Goal: Navigation & Orientation: Find specific page/section

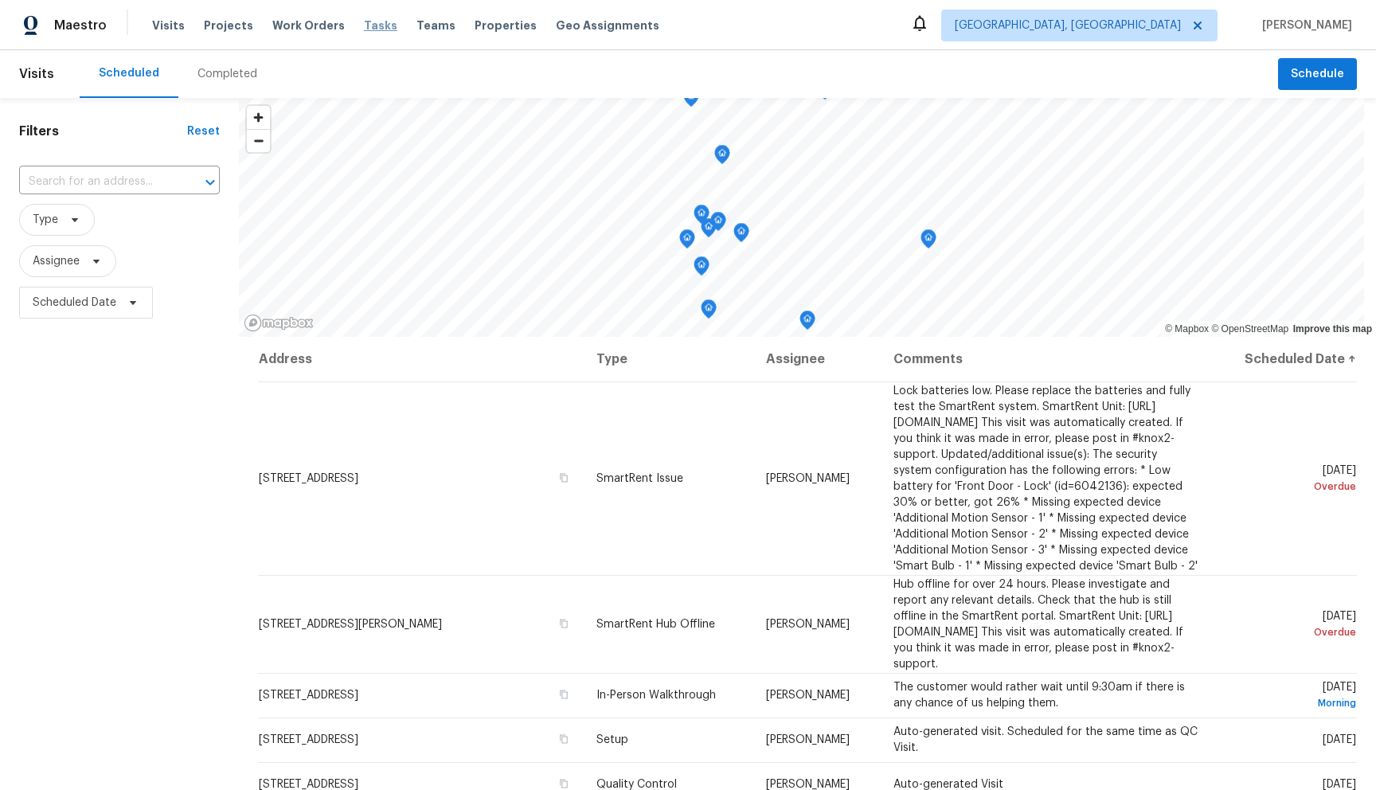
click at [364, 28] on span "Tasks" at bounding box center [380, 25] width 33 height 11
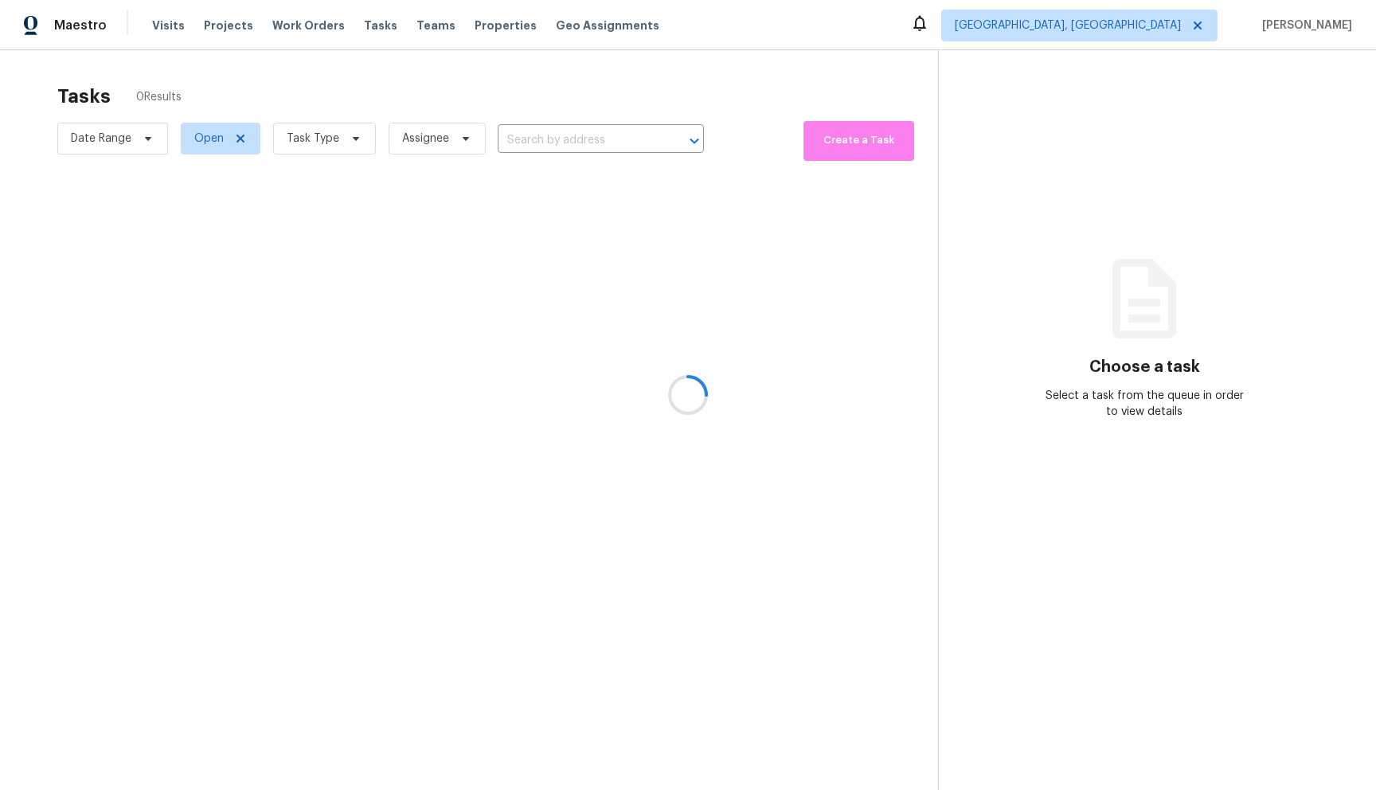
click at [1173, 32] on div at bounding box center [688, 395] width 1376 height 790
click at [1203, 23] on div at bounding box center [688, 395] width 1376 height 790
click at [1179, 33] on div at bounding box center [688, 395] width 1376 height 790
click at [1211, 20] on div at bounding box center [688, 395] width 1376 height 790
click at [240, 142] on icon at bounding box center [240, 138] width 13 height 13
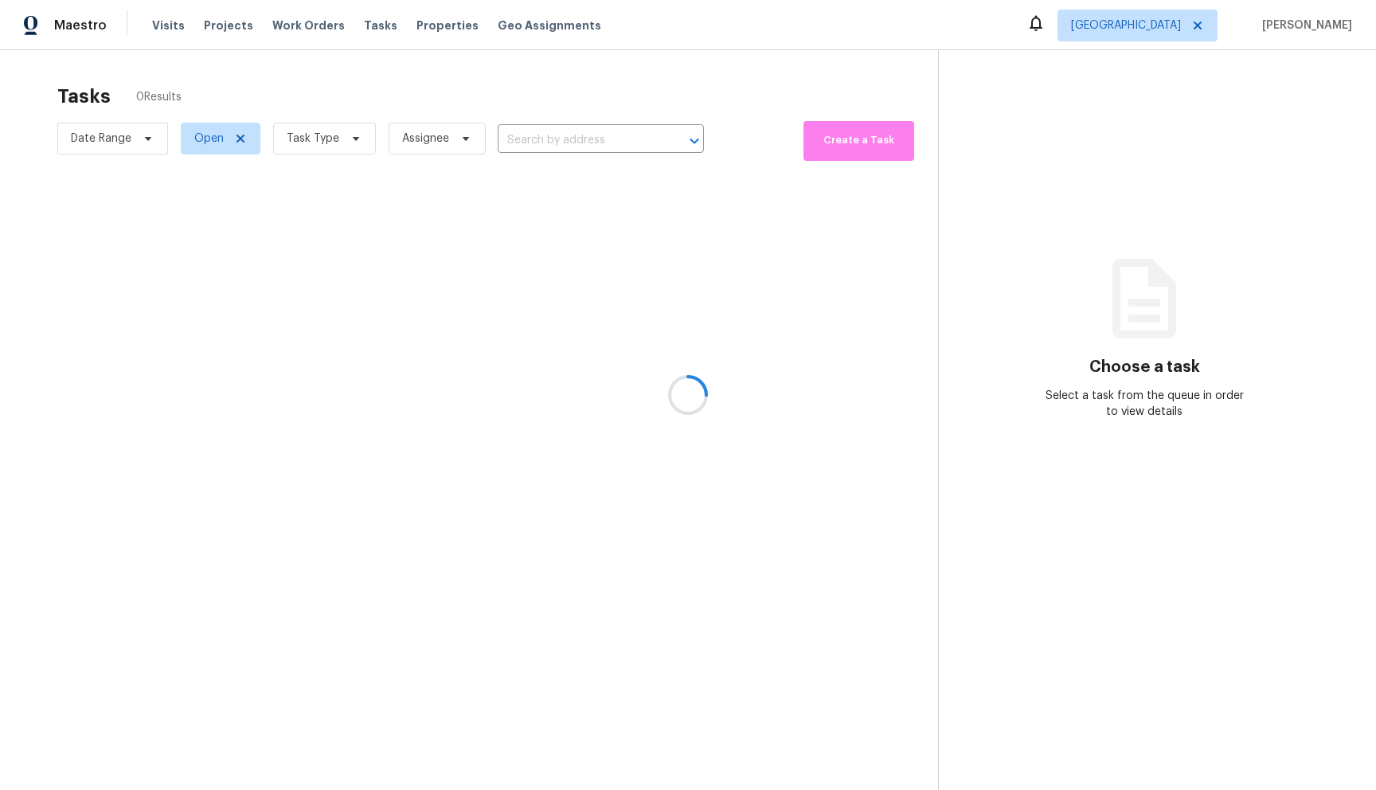
click at [369, 138] on div at bounding box center [688, 395] width 1376 height 790
click at [352, 140] on div at bounding box center [688, 395] width 1376 height 790
click at [321, 142] on div at bounding box center [688, 395] width 1376 height 790
click at [336, 148] on div at bounding box center [688, 395] width 1376 height 790
click at [336, 146] on div at bounding box center [688, 395] width 1376 height 790
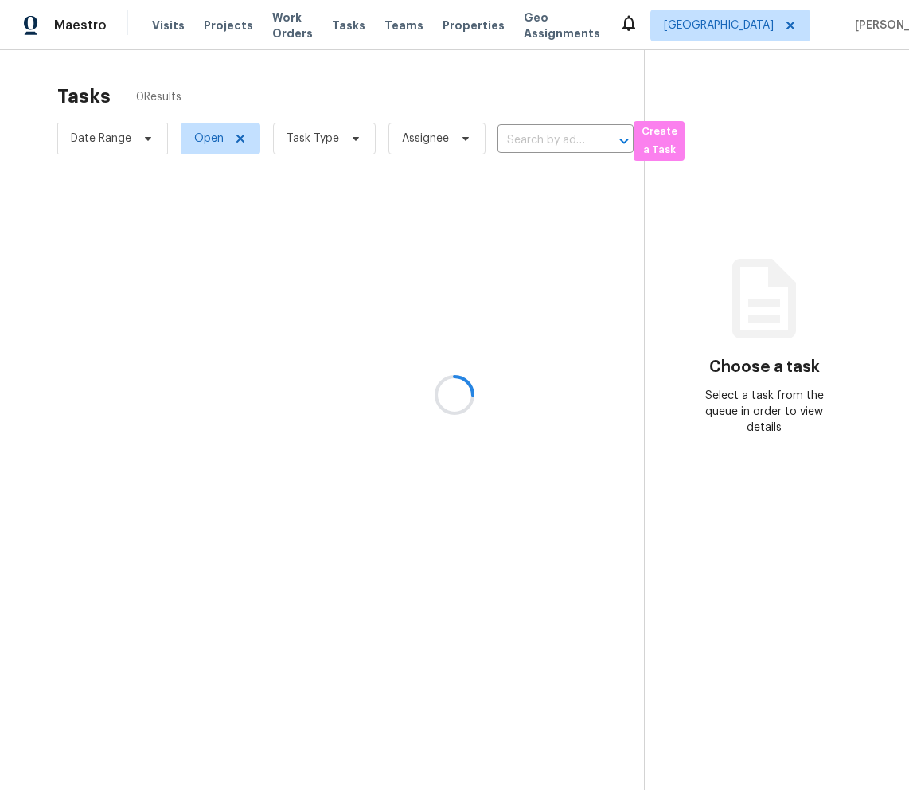
click at [317, 135] on div at bounding box center [454, 395] width 909 height 790
click at [340, 140] on div at bounding box center [454, 395] width 909 height 790
click at [341, 139] on div at bounding box center [454, 395] width 909 height 790
click at [351, 141] on div at bounding box center [454, 395] width 909 height 790
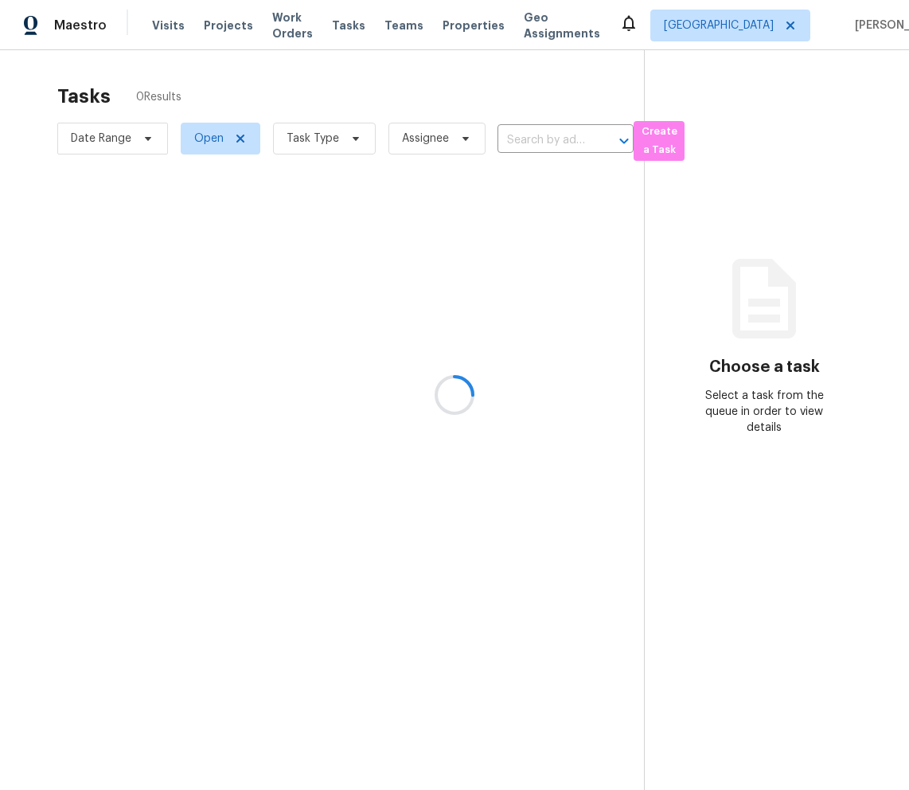
click at [351, 141] on div at bounding box center [454, 395] width 909 height 790
click at [355, 140] on div at bounding box center [454, 395] width 909 height 790
click at [314, 141] on div at bounding box center [454, 395] width 909 height 790
